Goal: Communication & Community: Answer question/provide support

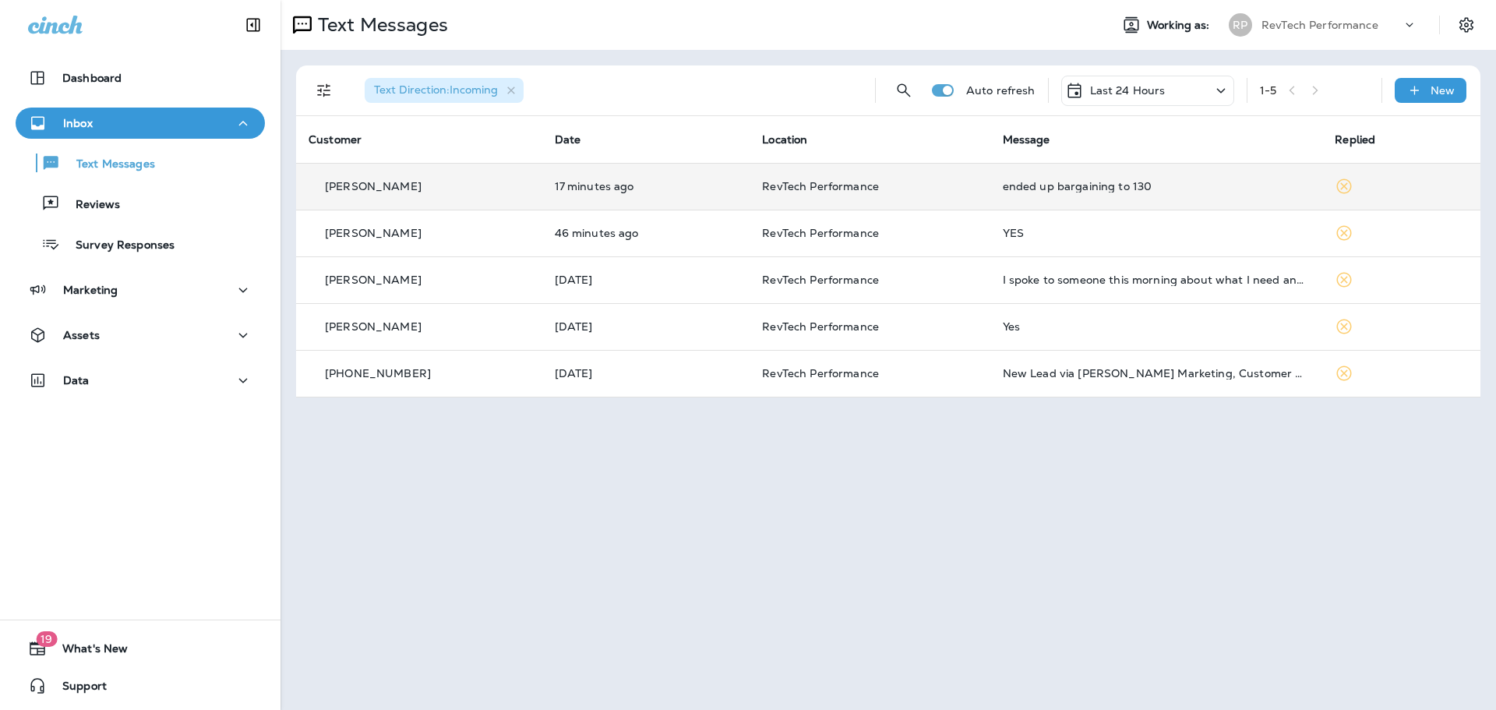
click at [1197, 188] on div "ended up bargaining to 130" at bounding box center [1157, 186] width 308 height 12
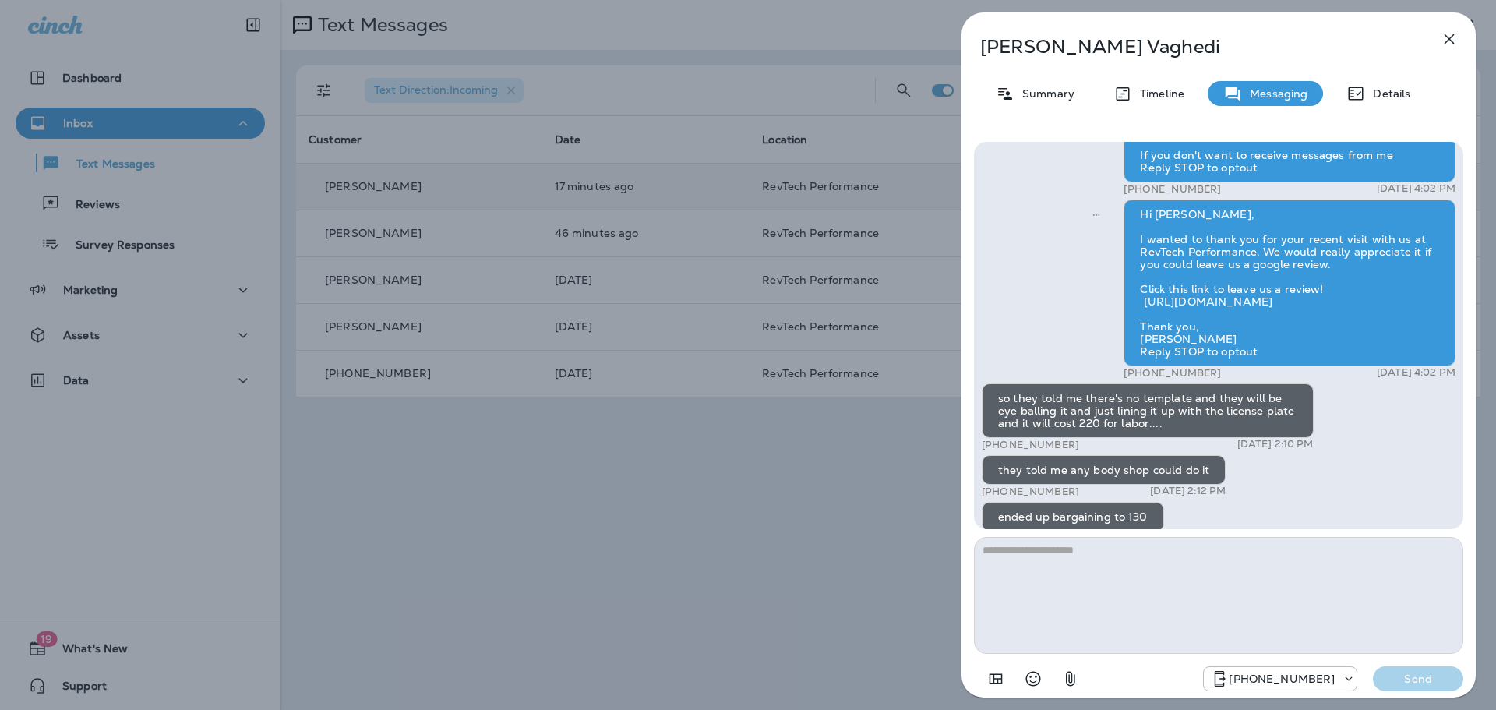
scroll to position [1, 0]
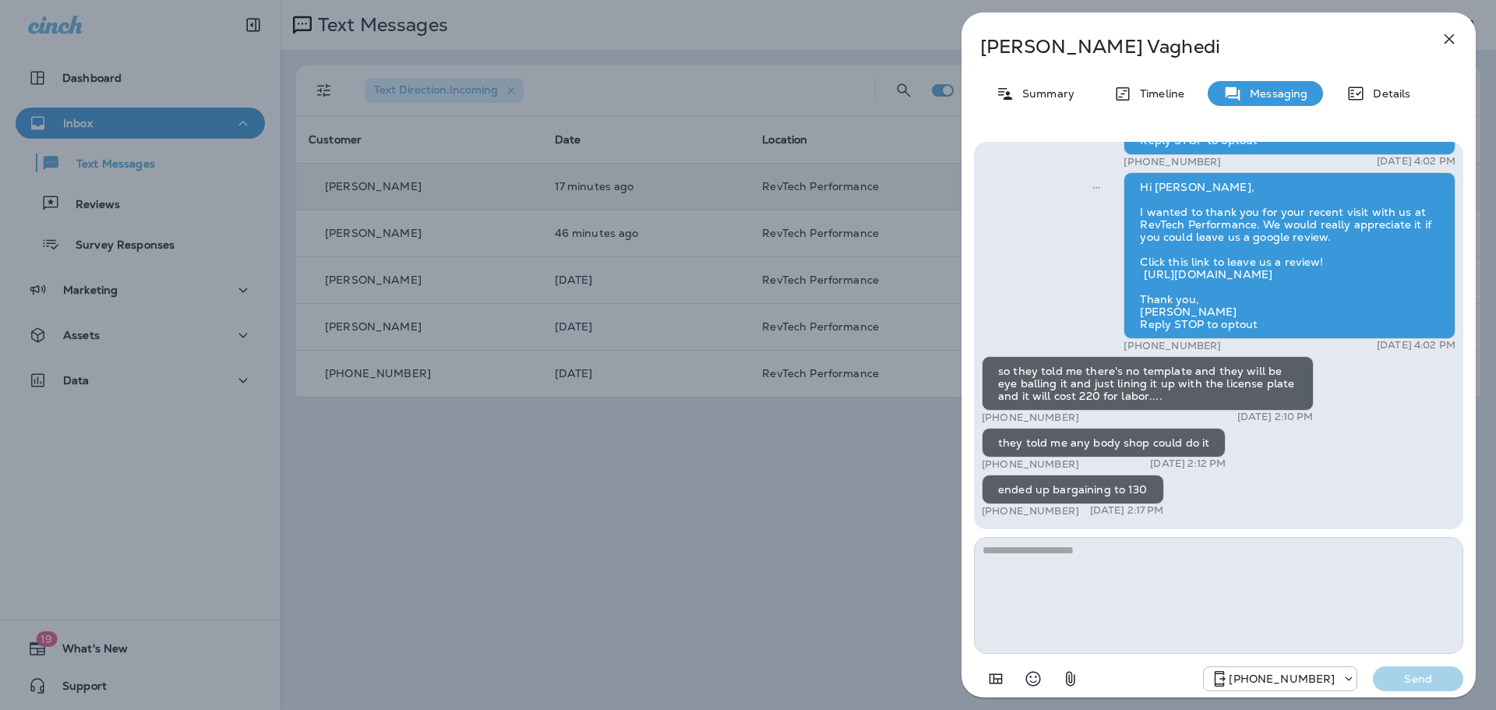
click at [1073, 41] on p "[PERSON_NAME]" at bounding box center [1192, 47] width 425 height 22
click at [1072, 41] on p "[PERSON_NAME]" at bounding box center [1192, 47] width 425 height 22
copy p "Vaghedi"
click at [1191, 411] on div "[PHONE_NUMBER] [DATE] 2:10 PM" at bounding box center [1148, 417] width 332 height 13
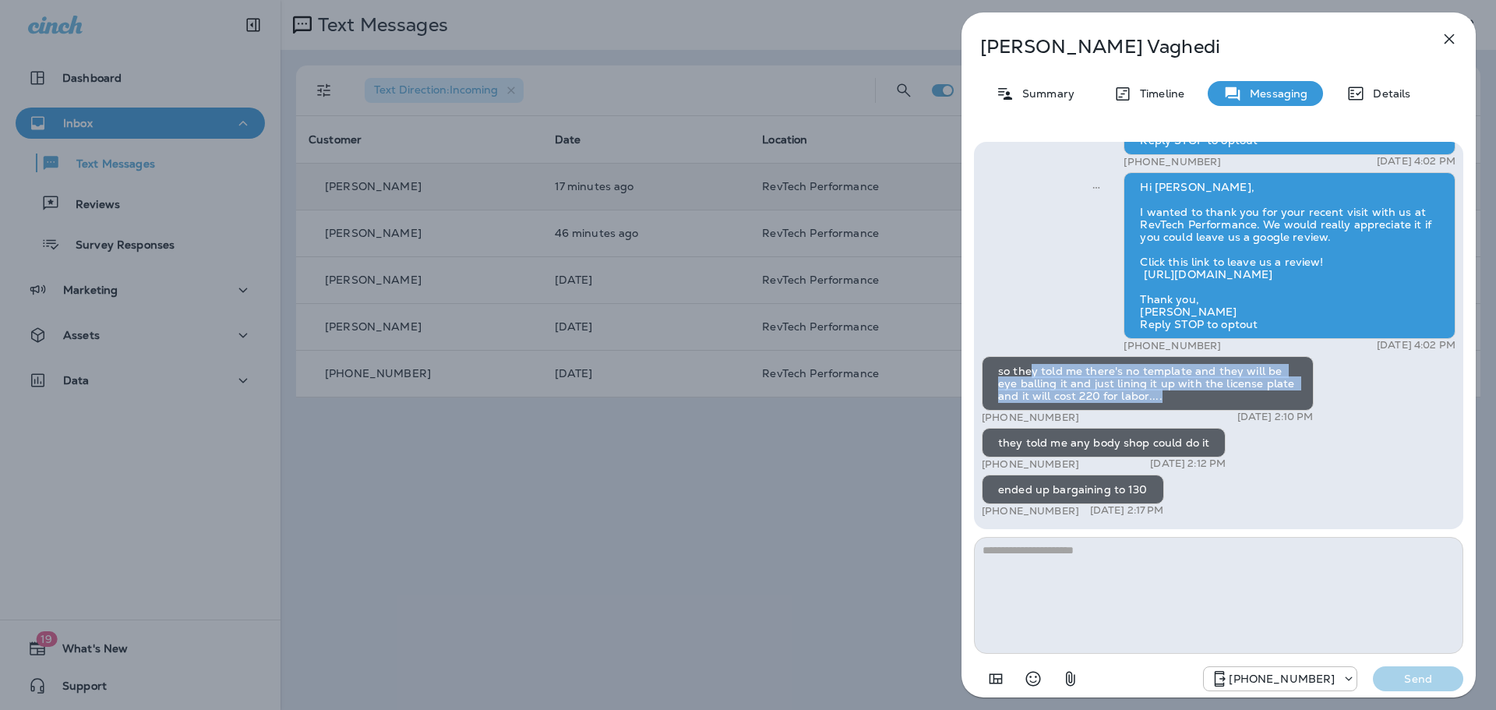
drag, startPoint x: 1032, startPoint y: 347, endPoint x: 1332, endPoint y: 387, distance: 301.8
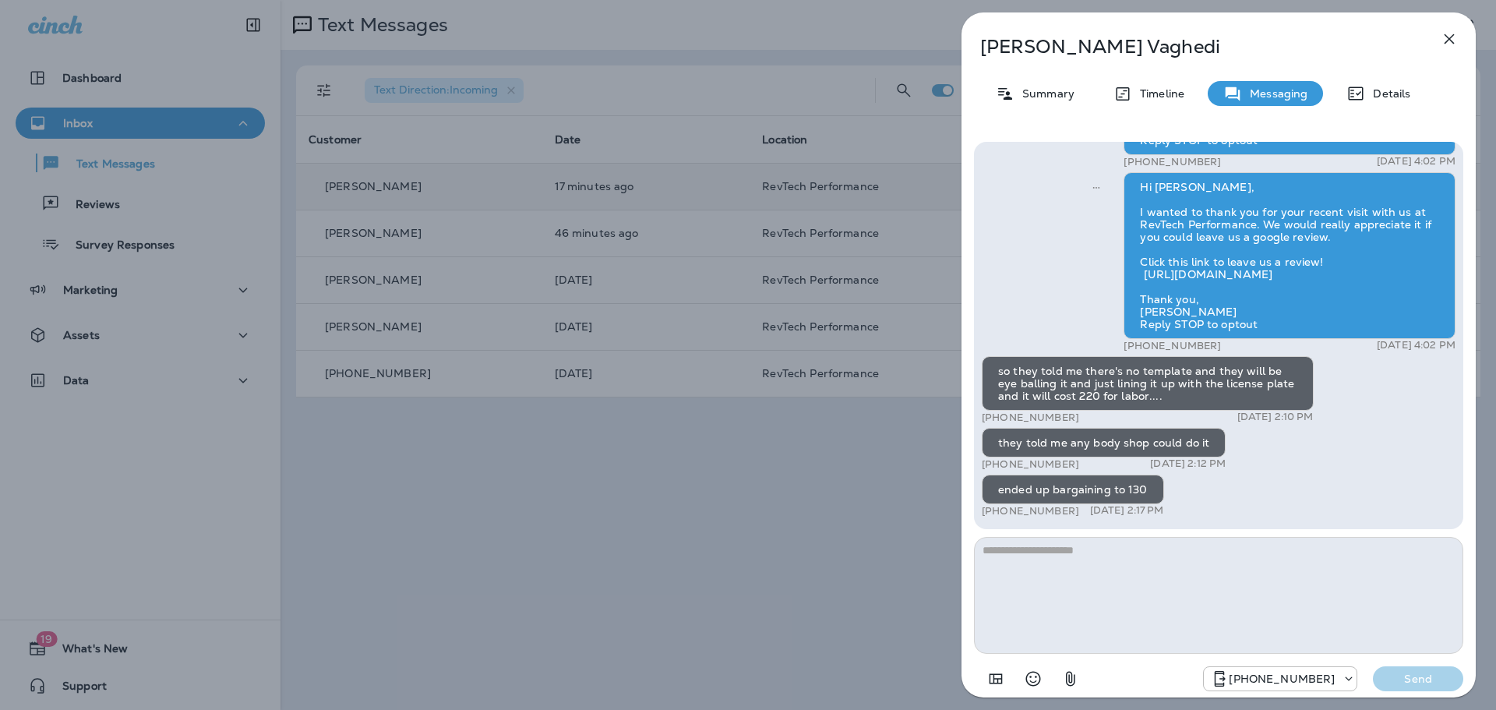
click at [1145, 575] on textarea at bounding box center [1218, 595] width 489 height 117
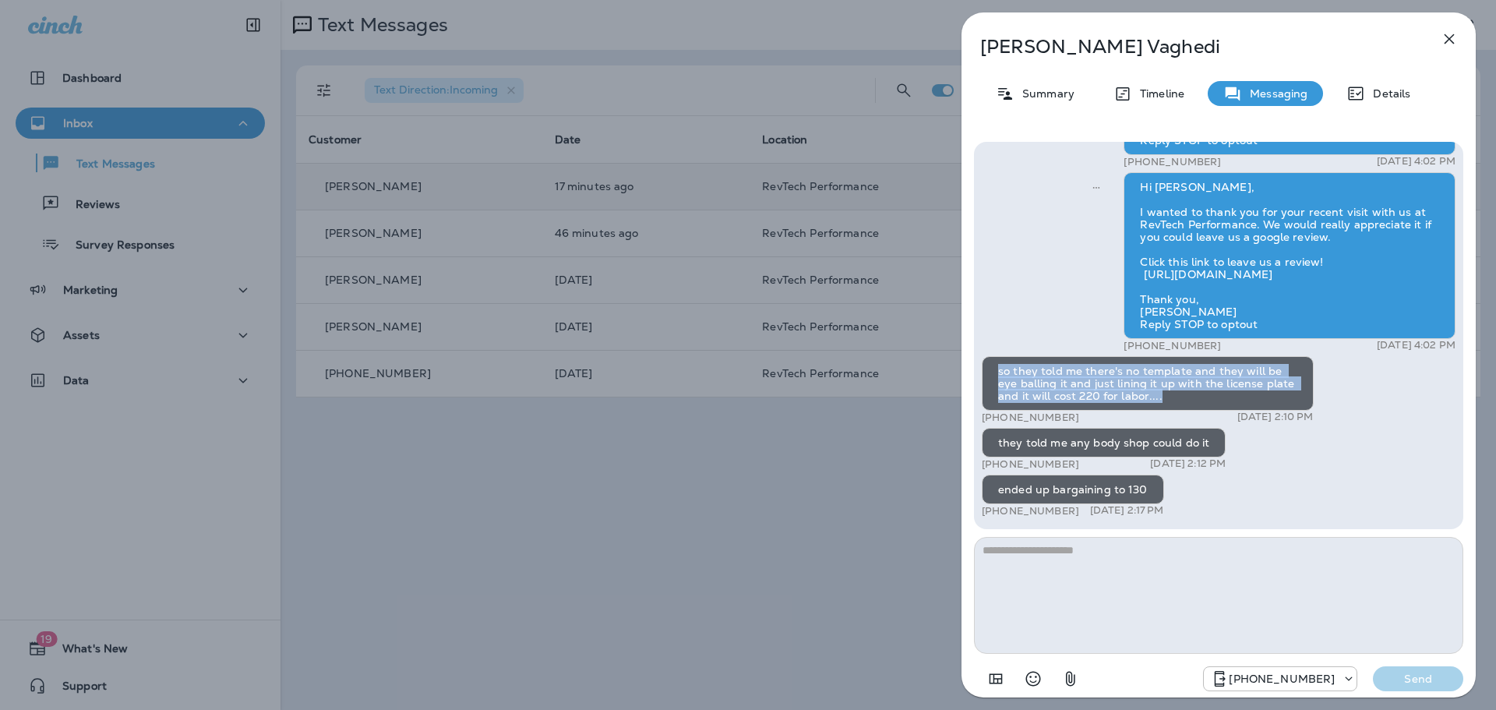
drag, startPoint x: 994, startPoint y: 357, endPoint x: 1211, endPoint y: 384, distance: 218.3
click at [1211, 384] on div "so they told me there's no template and they will be eye balling it and just li…" at bounding box center [1148, 383] width 332 height 55
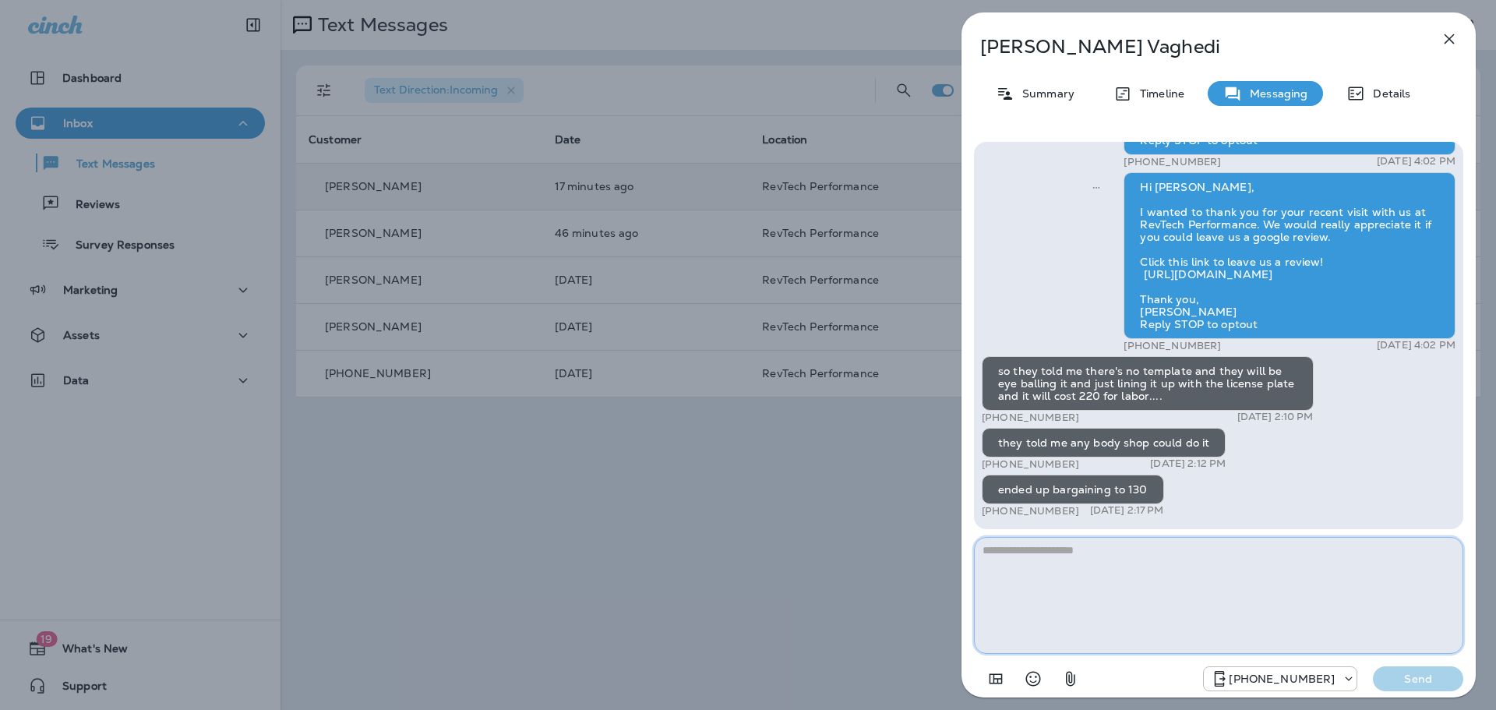
click at [1126, 610] on textarea at bounding box center [1218, 595] width 489 height 117
type textarea "**********"
click at [1401, 676] on p "Send" at bounding box center [1417, 679] width 65 height 14
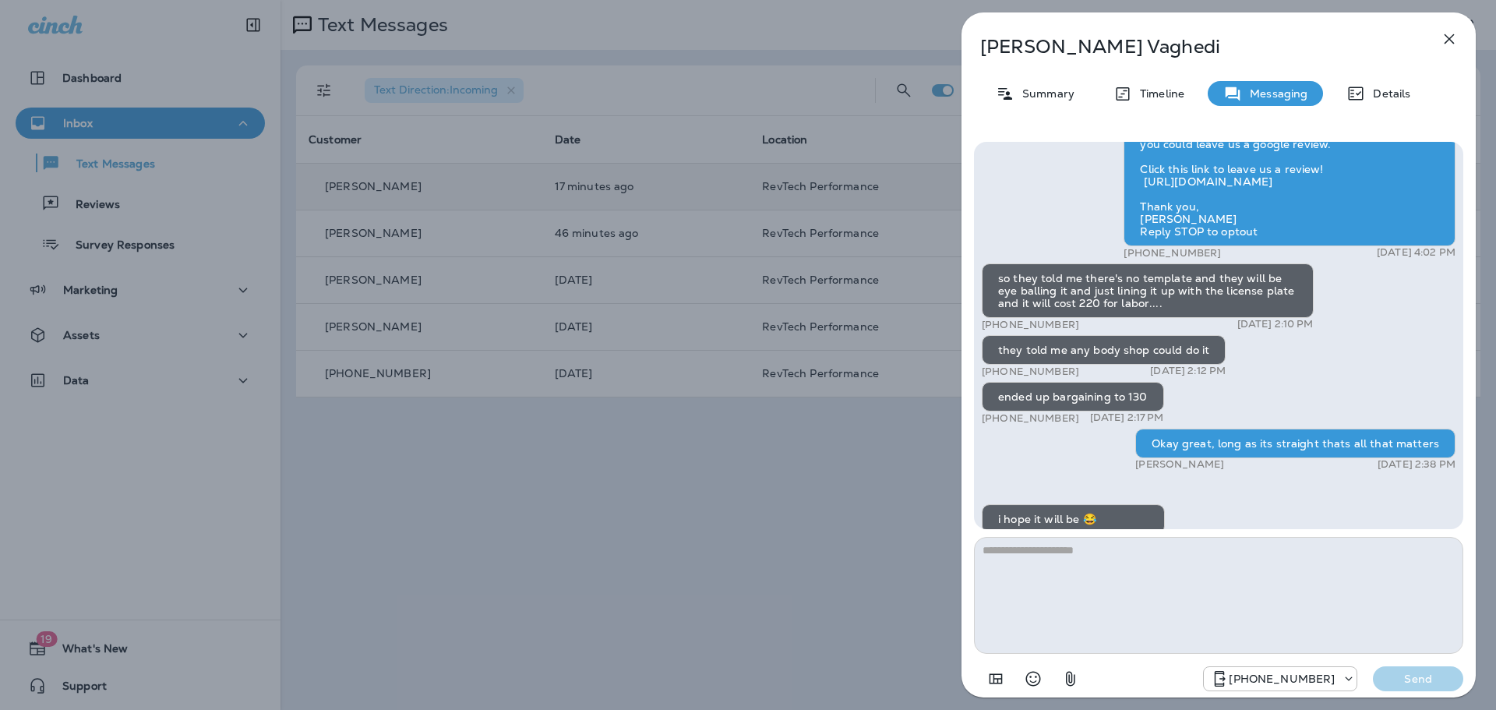
scroll to position [0, 0]
click at [812, 128] on div "[PERSON_NAME] Summary Timeline Messaging Details Hello [PERSON_NAME], This is R…" at bounding box center [748, 355] width 1496 height 710
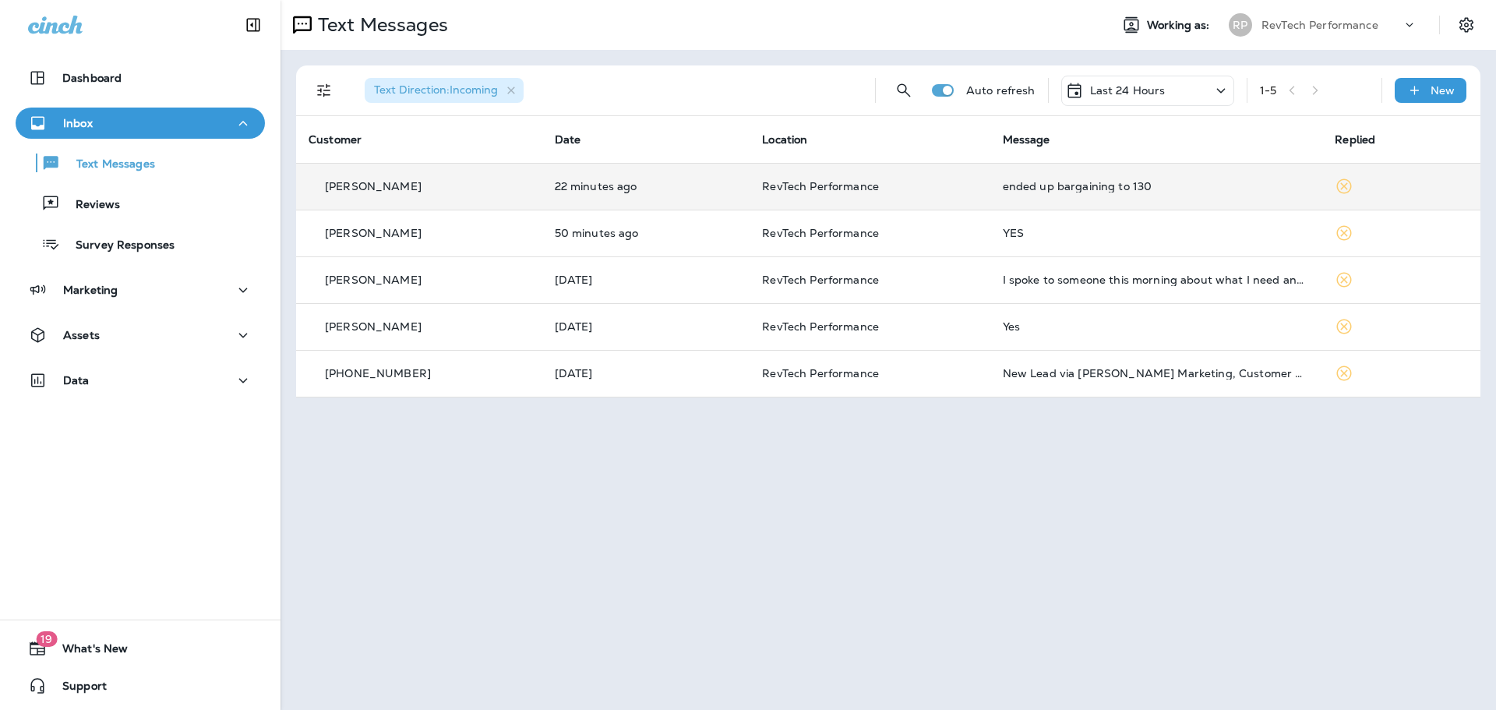
click at [675, 173] on td "22 minutes ago" at bounding box center [646, 186] width 208 height 47
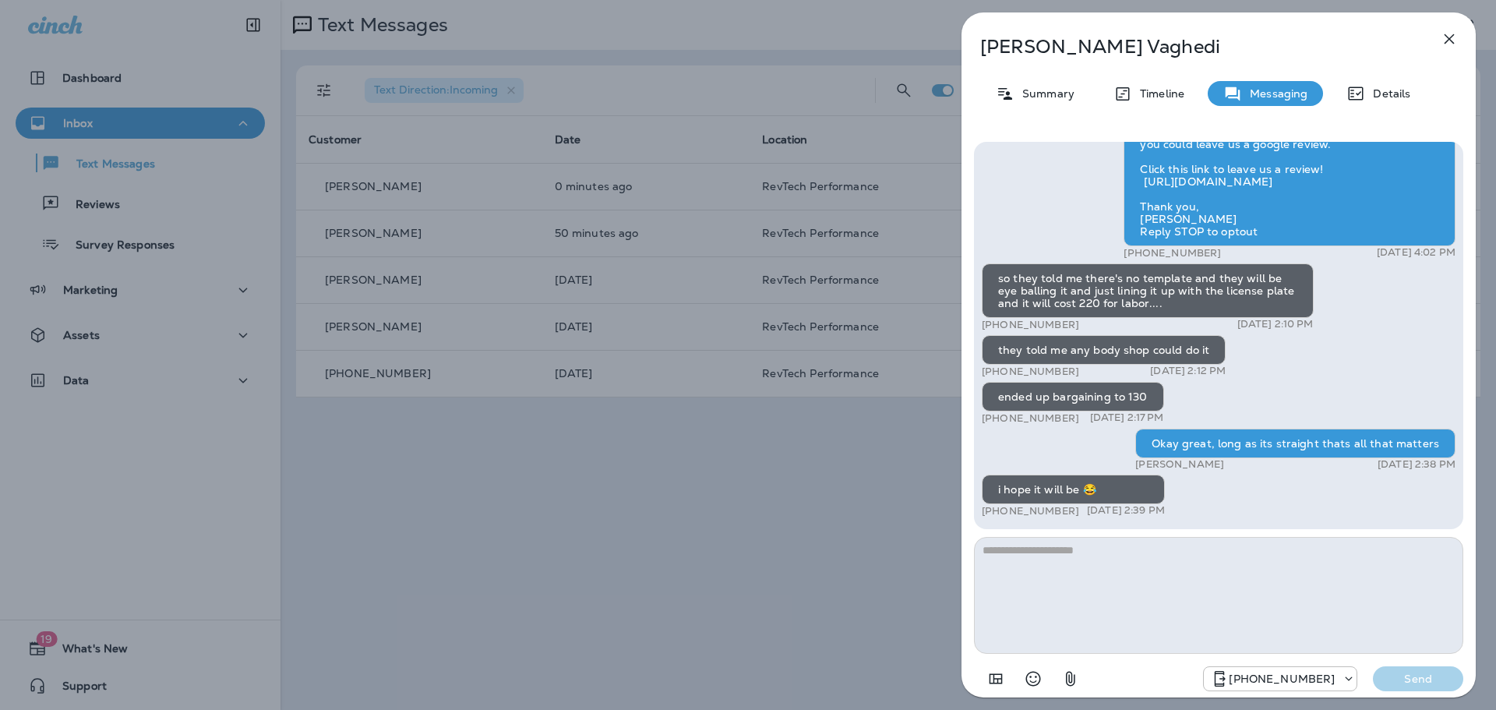
drag, startPoint x: 997, startPoint y: 474, endPoint x: 1145, endPoint y: 482, distance: 148.2
click at [1133, 482] on div "i hope it will be 😂" at bounding box center [1073, 489] width 183 height 30
drag, startPoint x: 1312, startPoint y: 497, endPoint x: 1383, endPoint y: 374, distance: 142.1
click at [1453, 44] on icon "button" at bounding box center [1450, 39] width 10 height 10
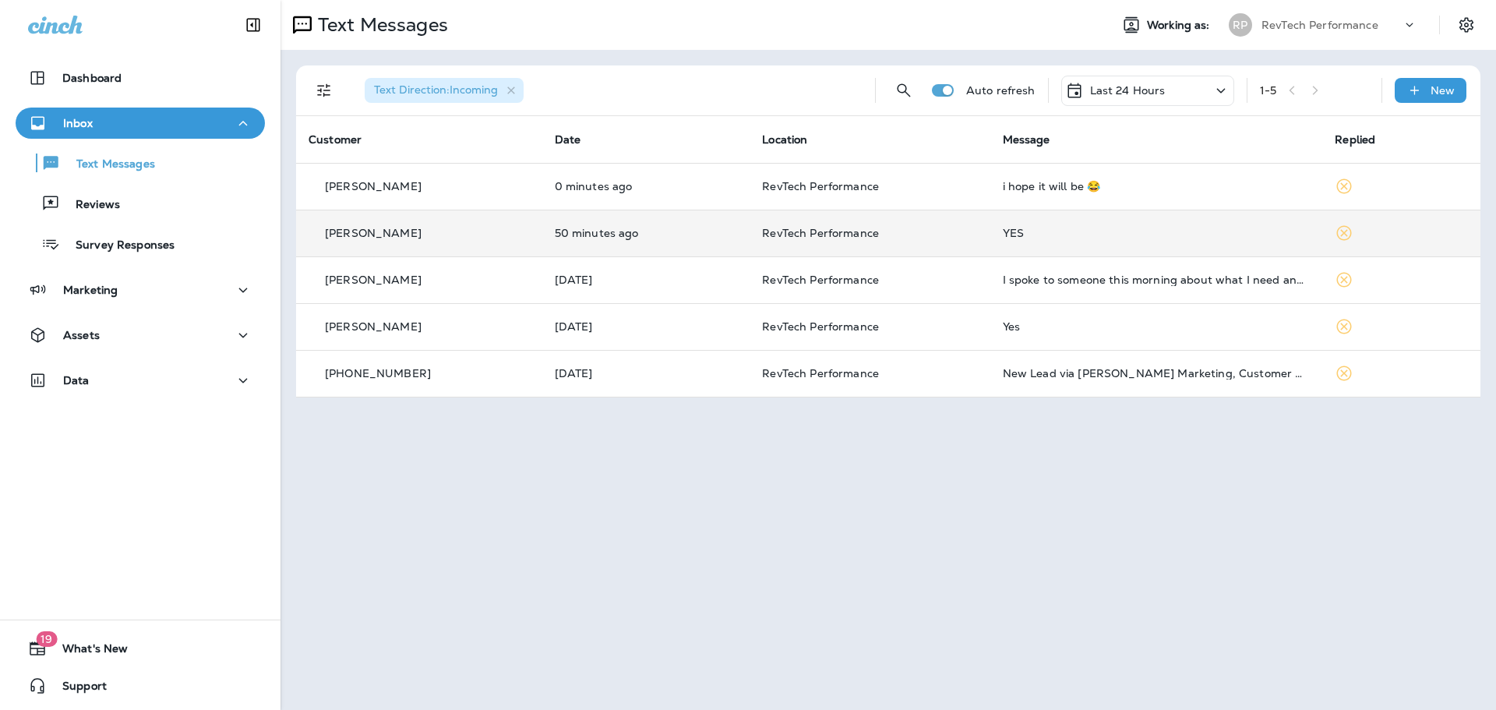
click at [530, 233] on div "[PERSON_NAME]" at bounding box center [419, 233] width 221 height 16
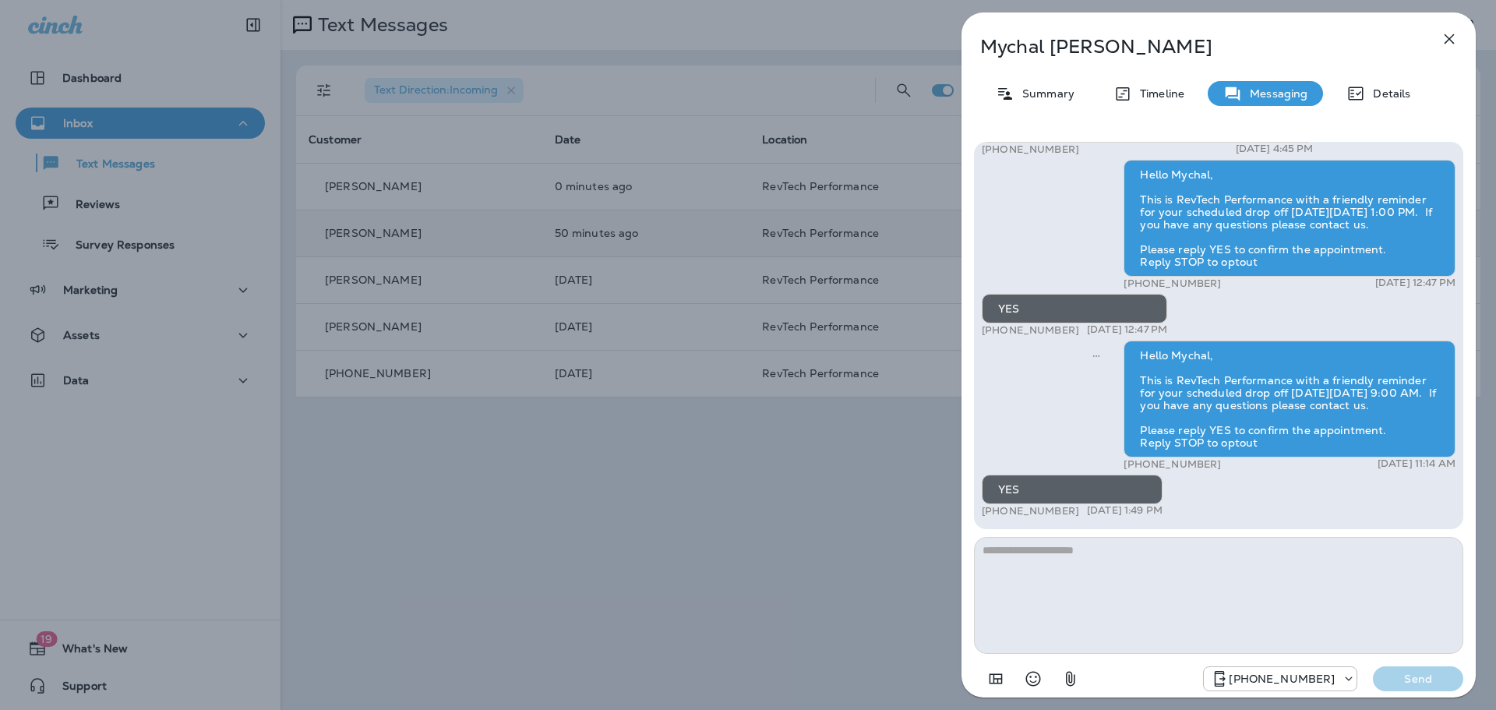
click at [1456, 37] on icon "button" at bounding box center [1449, 39] width 19 height 19
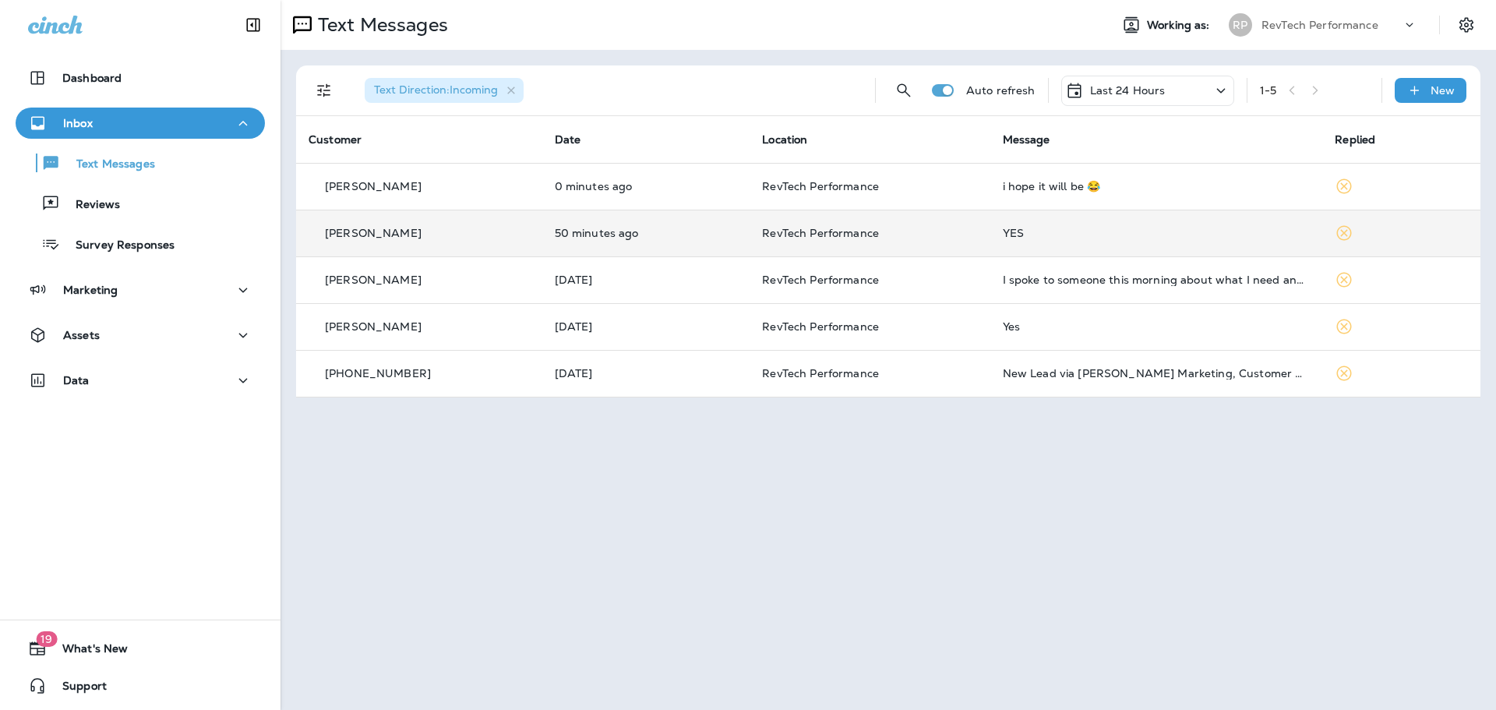
click at [490, 300] on td "[PERSON_NAME]" at bounding box center [419, 279] width 246 height 47
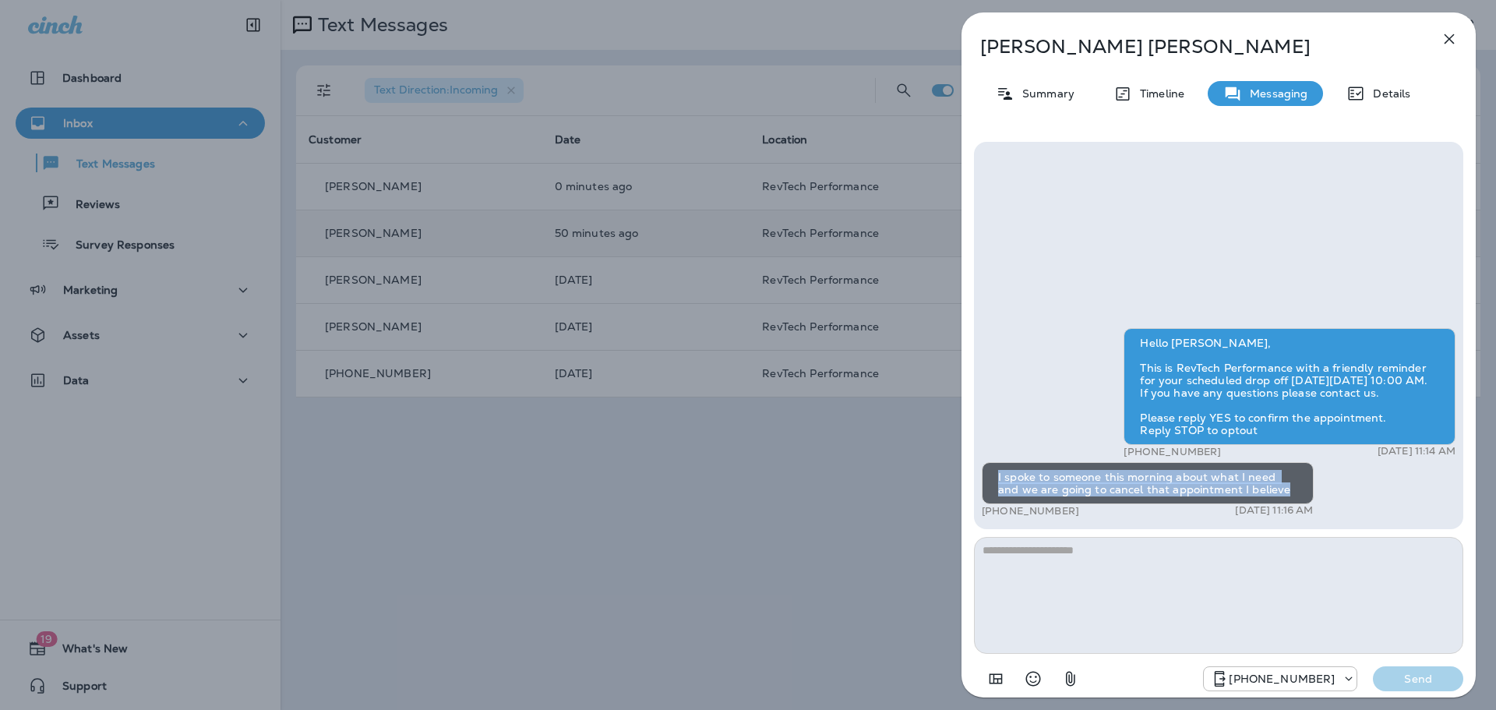
drag, startPoint x: 1275, startPoint y: 489, endPoint x: 993, endPoint y: 469, distance: 282.8
click at [993, 469] on div "I spoke to someone this morning about what I need and we are going to cancel th…" at bounding box center [1148, 483] width 332 height 42
click at [1163, 499] on div "I spoke to someone this morning about what I need and we are going to cancel th…" at bounding box center [1148, 483] width 332 height 42
click at [1247, 488] on div "I spoke to someone this morning about what I need and we are going to cancel th…" at bounding box center [1148, 483] width 332 height 42
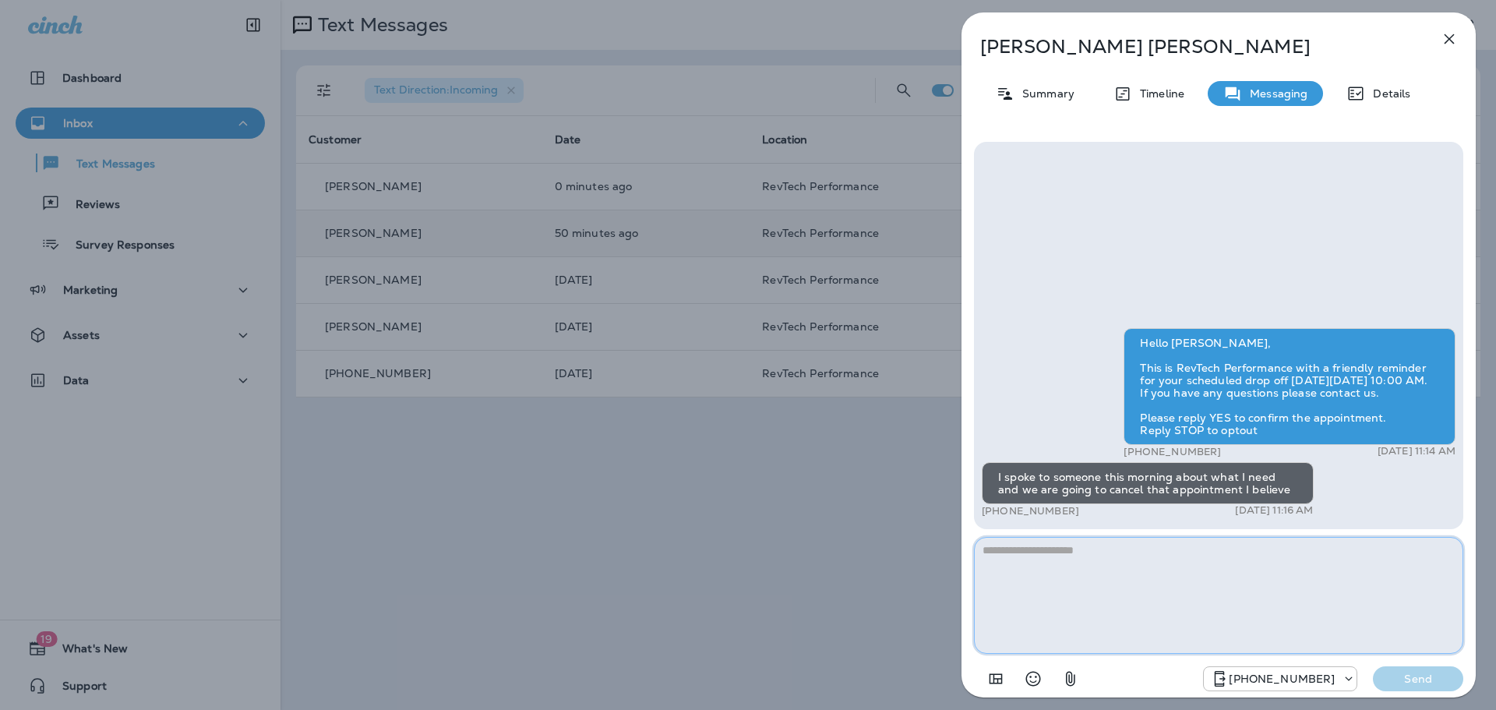
click at [1254, 564] on textarea at bounding box center [1218, 595] width 489 height 117
type textarea "**********"
click at [1427, 680] on p "Send" at bounding box center [1417, 679] width 65 height 14
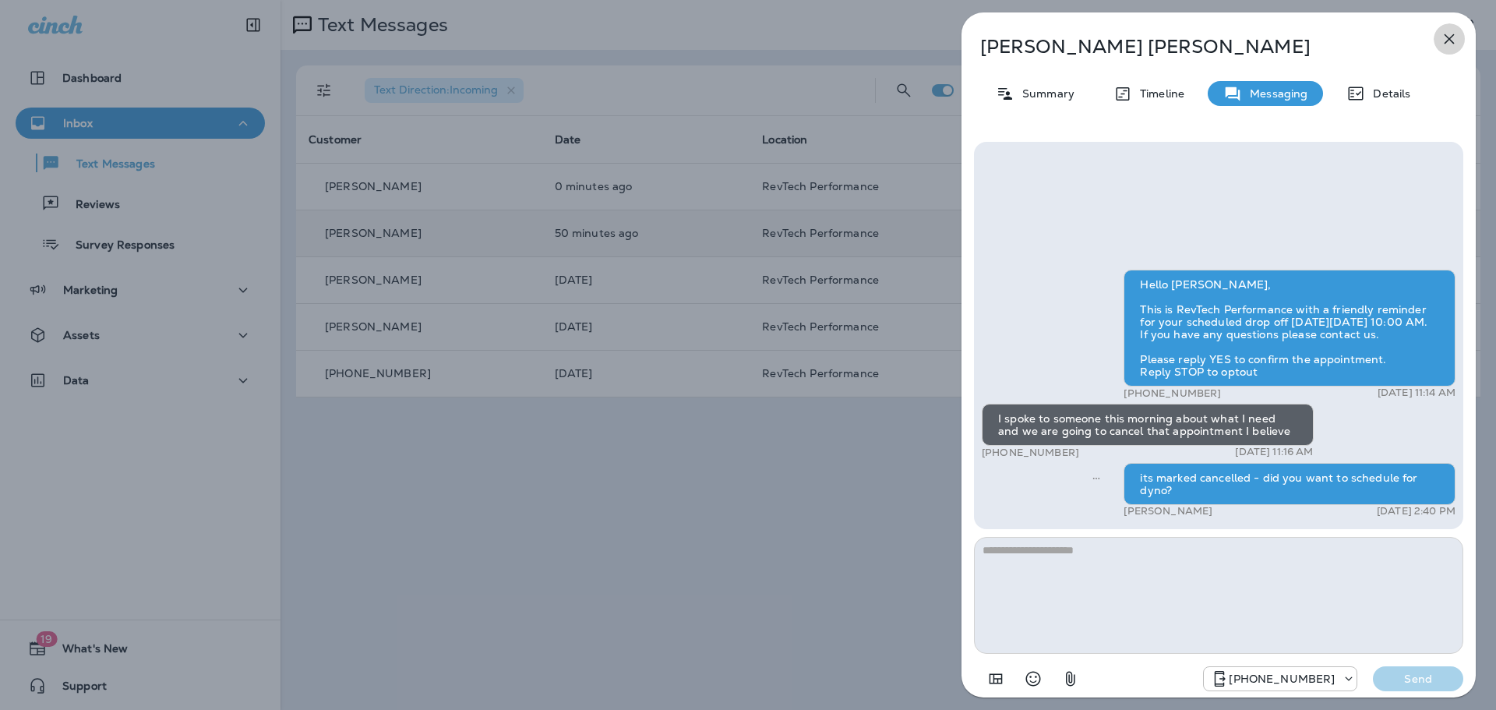
drag, startPoint x: 1451, startPoint y: 39, endPoint x: 1444, endPoint y: 50, distance: 13.0
click at [1451, 41] on icon "button" at bounding box center [1449, 39] width 19 height 19
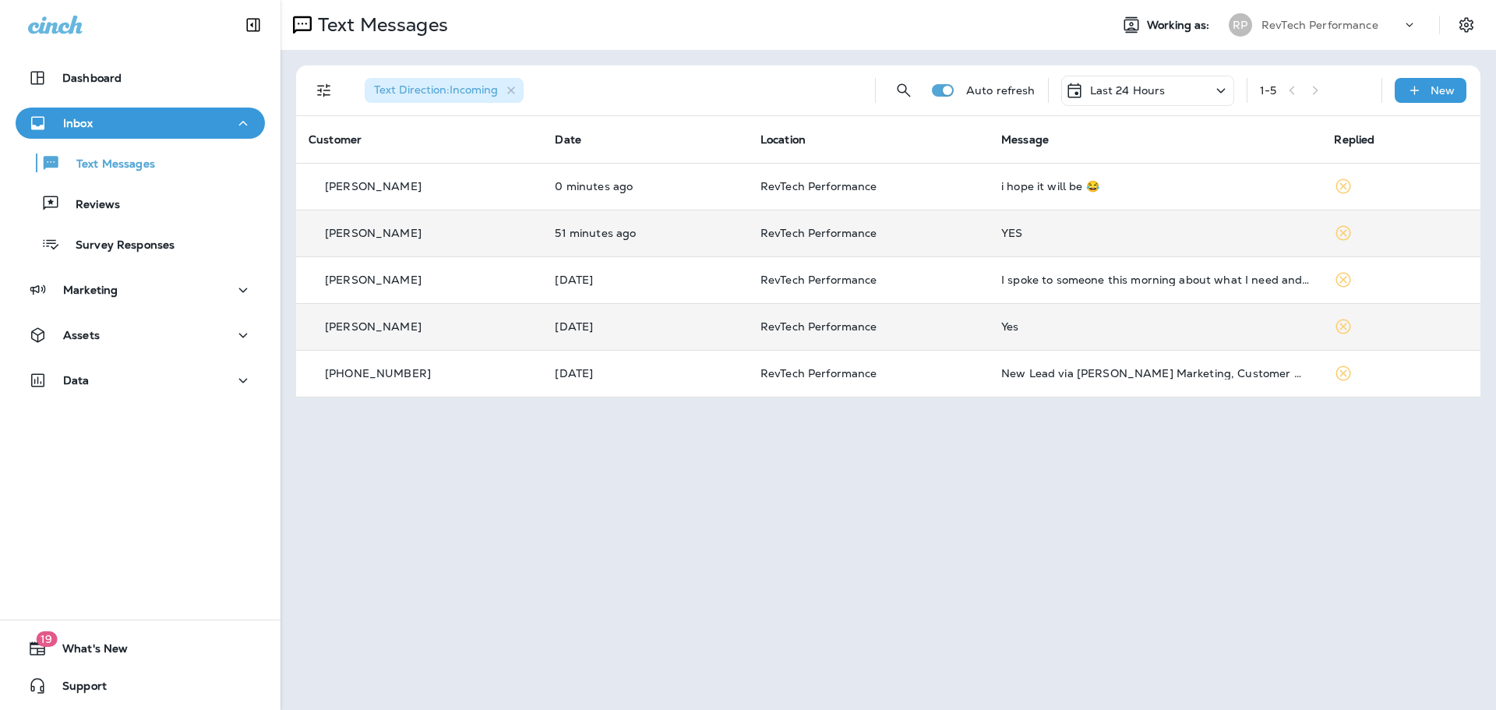
click at [976, 342] on td "RevTech Performance" at bounding box center [868, 326] width 241 height 47
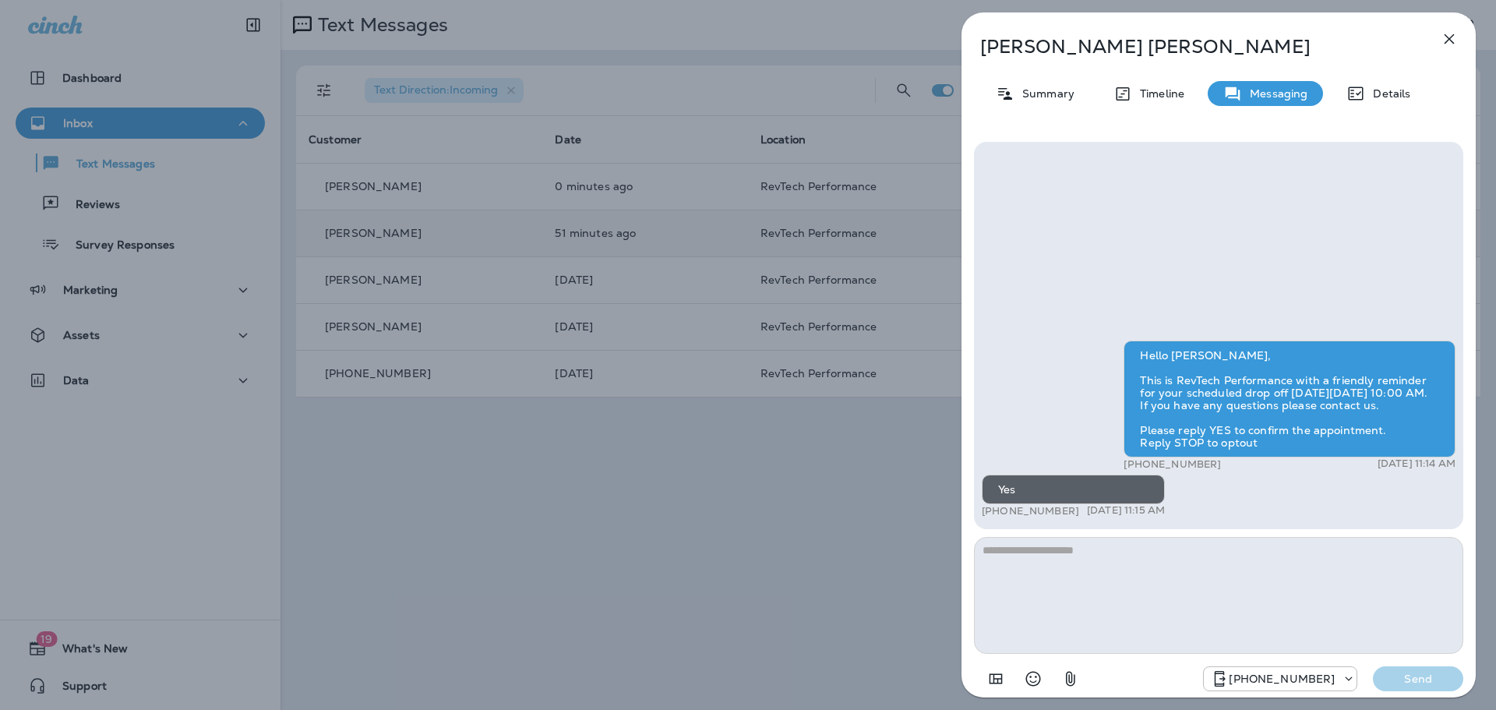
click at [749, 487] on div "[PERSON_NAME] Summary Timeline Messaging Details Hello [PERSON_NAME], This is R…" at bounding box center [748, 355] width 1496 height 710
